Goal: Task Accomplishment & Management: Complete application form

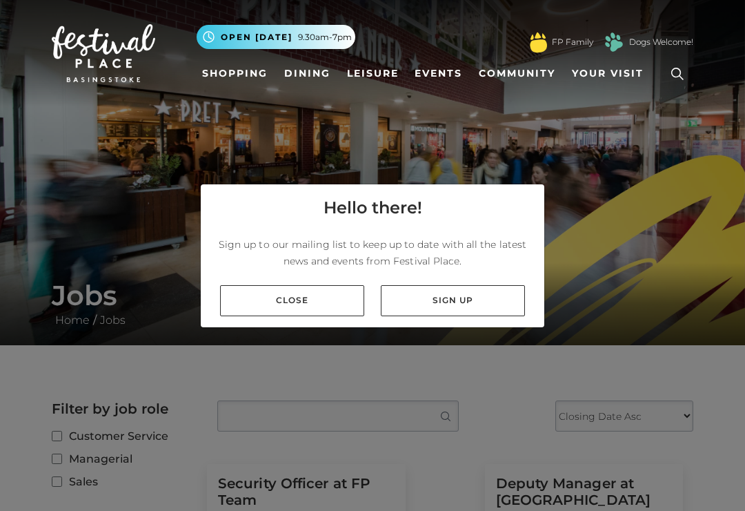
click at [327, 316] on link "Close" at bounding box center [292, 300] width 144 height 31
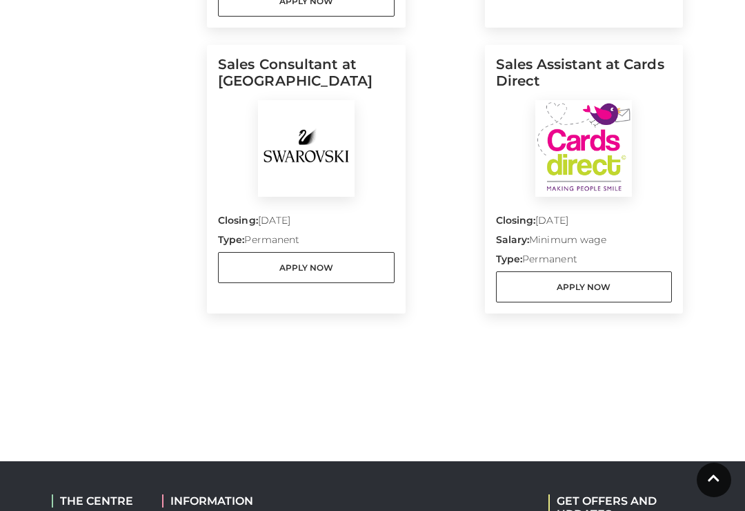
scroll to position [1624, 0]
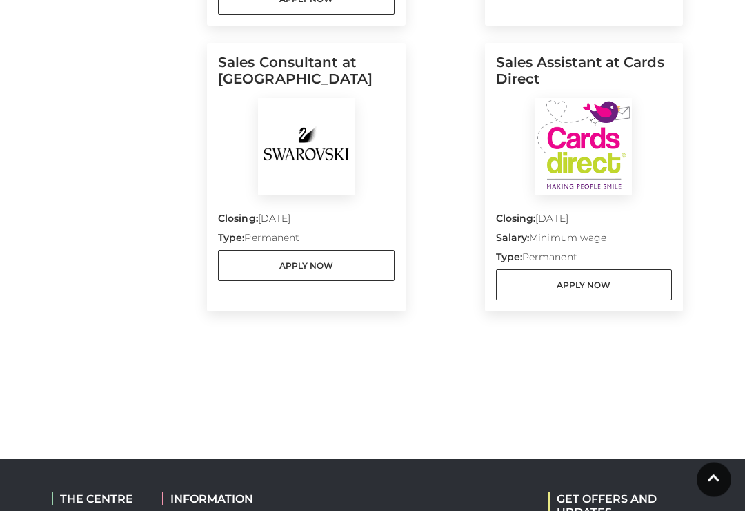
click at [576, 301] on link "Apply Now" at bounding box center [584, 285] width 177 height 31
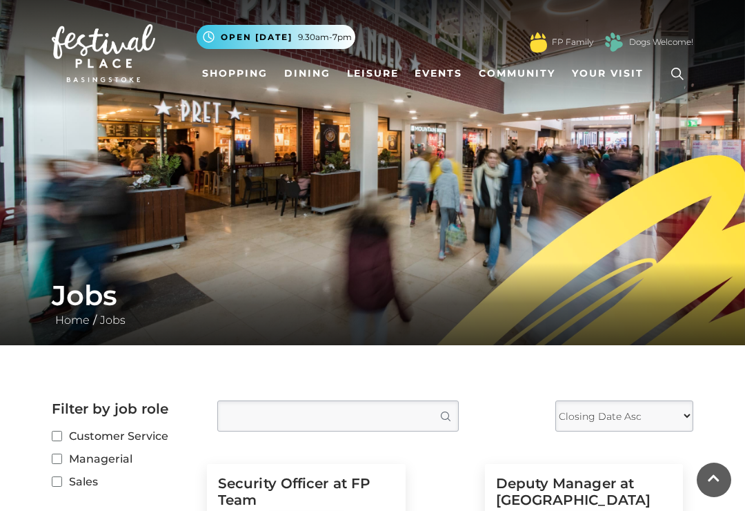
scroll to position [1646, 0]
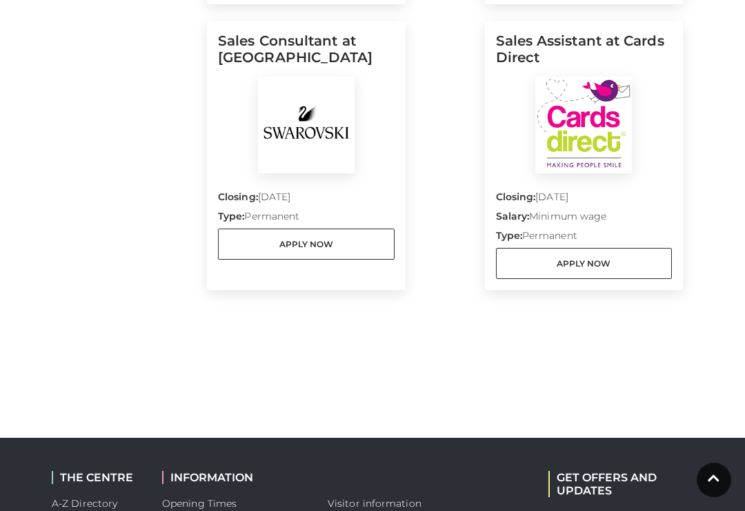
click at [245, 259] on link "Apply Now" at bounding box center [306, 243] width 177 height 31
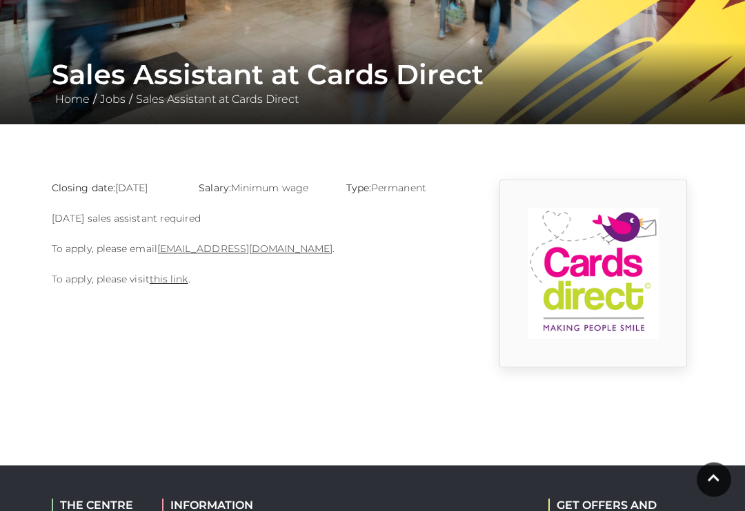
scroll to position [221, 0]
click at [158, 282] on link "this link" at bounding box center [169, 279] width 39 height 12
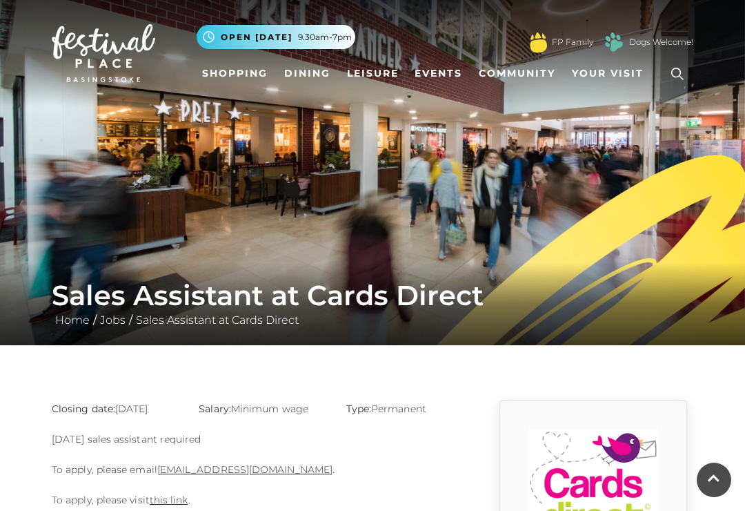
scroll to position [243, 0]
